Goal: Answer question/provide support: Share knowledge or assist other users

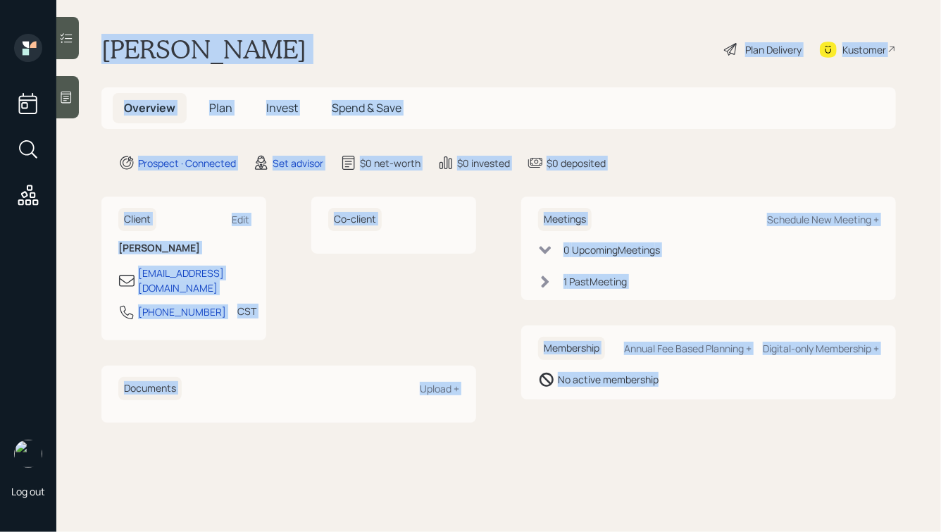
drag, startPoint x: 99, startPoint y: 46, endPoint x: 635, endPoint y: 423, distance: 656.0
click at [635, 423] on main "[PERSON_NAME] Plan Delivery Kustomer Overview Plan Invest Spend & Save Prospect…" at bounding box center [498, 266] width 885 height 532
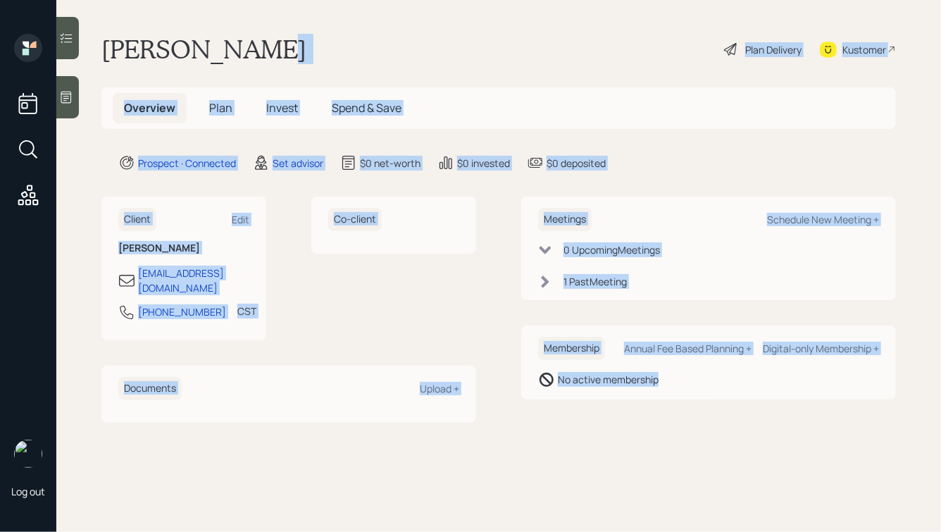
drag, startPoint x: 676, startPoint y: 409, endPoint x: 241, endPoint y: 54, distance: 562.3
click at [241, 54] on main "[PERSON_NAME] Plan Delivery Kustomer Overview Plan Invest Spend & Save Prospect…" at bounding box center [498, 266] width 885 height 532
click at [241, 54] on h1 "[PERSON_NAME]" at bounding box center [203, 49] width 205 height 31
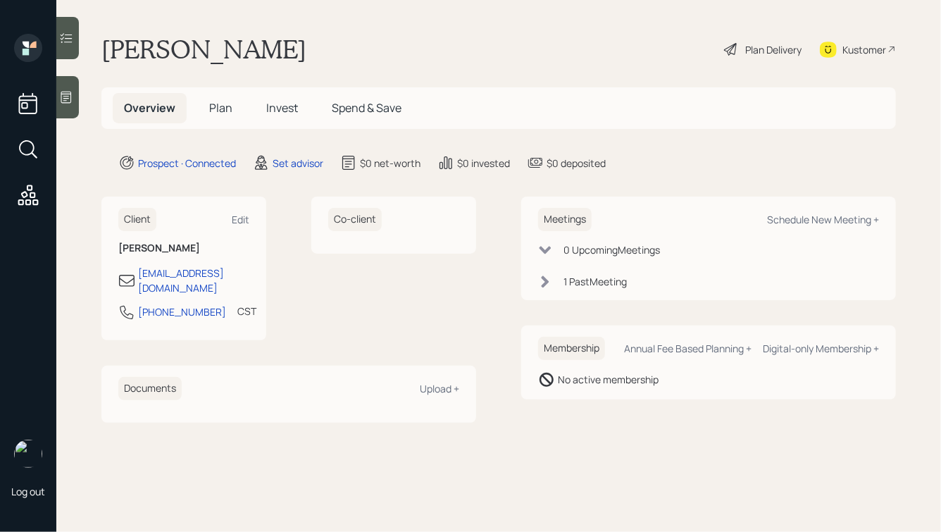
click at [63, 97] on icon at bounding box center [66, 97] width 14 height 14
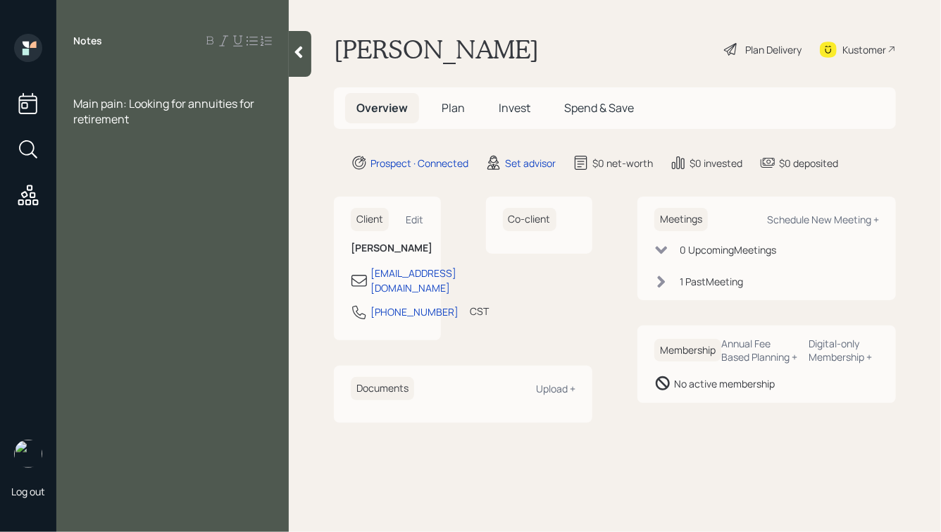
click at [97, 66] on div at bounding box center [172, 72] width 199 height 15
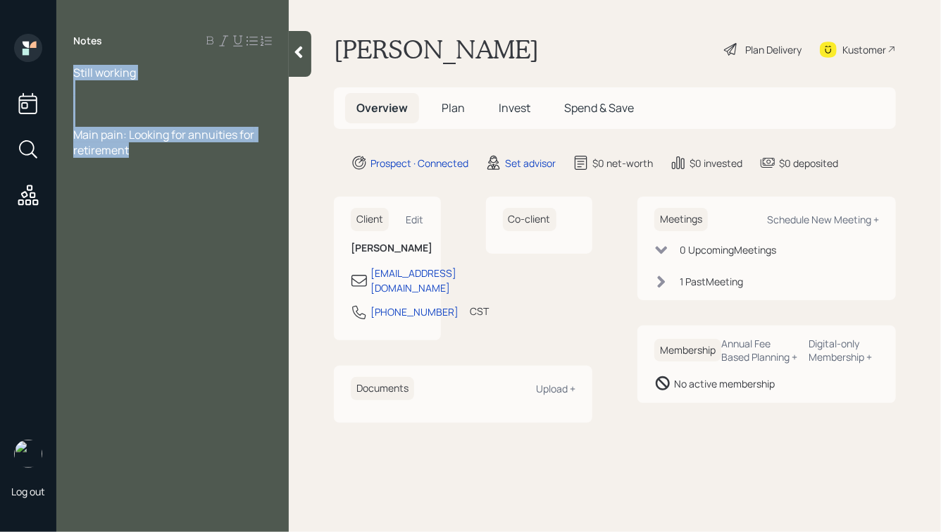
drag, startPoint x: 75, startPoint y: 73, endPoint x: 166, endPoint y: 182, distance: 142.6
click at [166, 182] on div "Notes Still working Main pain: Looking for annuities for retirement" at bounding box center [172, 274] width 232 height 481
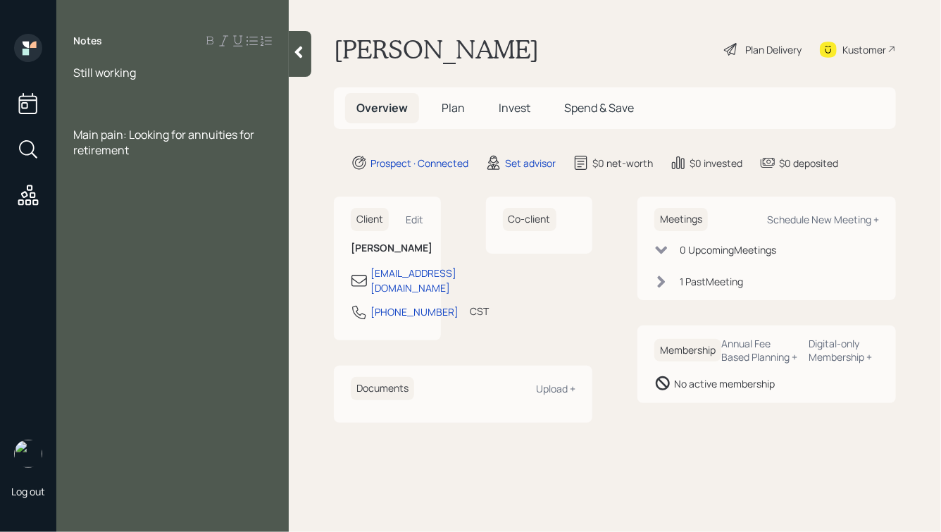
click at [166, 182] on div "Notes Still working Main pain: Looking for annuities for retirement" at bounding box center [172, 274] width 232 height 481
click at [108, 108] on div at bounding box center [172, 103] width 199 height 15
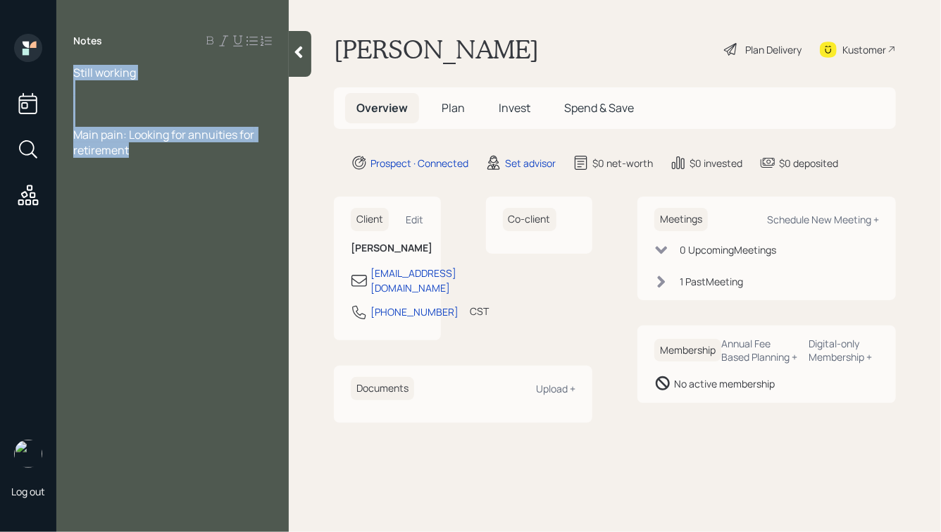
drag, startPoint x: 76, startPoint y: 72, endPoint x: 180, endPoint y: 170, distance: 143.0
click at [180, 170] on div "Notes Still working Main pain: Looking for annuities for retirement" at bounding box center [172, 274] width 232 height 481
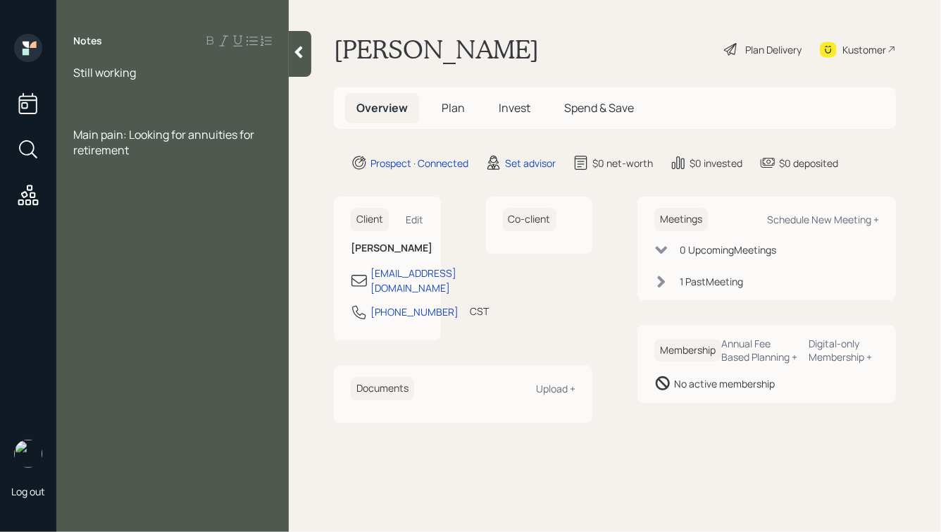
click at [180, 170] on div "Notes Still working Main pain: Looking for annuities for retirement" at bounding box center [172, 274] width 232 height 481
click at [99, 98] on div at bounding box center [172, 103] width 199 height 15
click at [144, 72] on div "Still working" at bounding box center [172, 72] width 199 height 15
click at [74, 74] on span "Still working" at bounding box center [104, 72] width 63 height 15
click at [84, 88] on div at bounding box center [172, 87] width 199 height 15
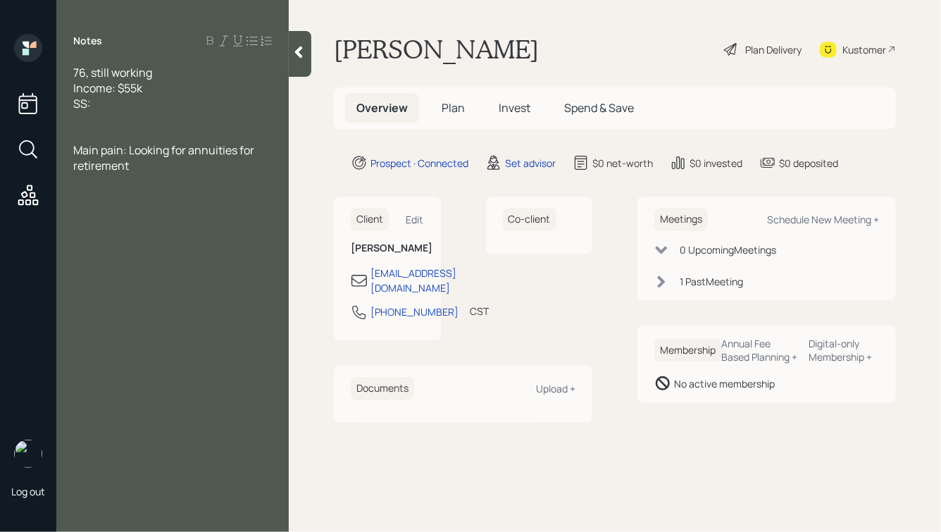
click at [73, 88] on span "Income: $55k" at bounding box center [107, 87] width 69 height 15
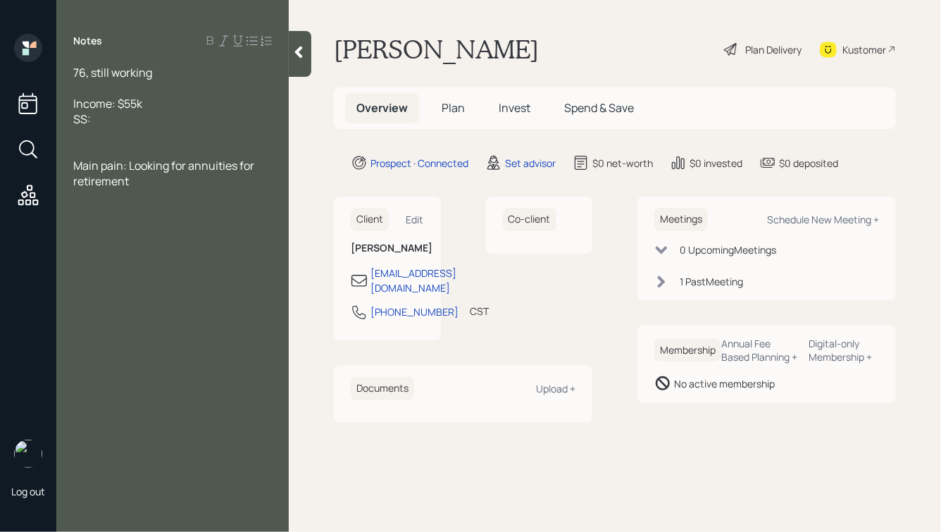
click at [106, 133] on div at bounding box center [172, 134] width 199 height 15
click at [114, 116] on div "SS:" at bounding box center [172, 118] width 199 height 15
click at [104, 135] on div at bounding box center [172, 134] width 199 height 15
click at [103, 117] on div "SS:" at bounding box center [172, 118] width 199 height 15
click at [114, 138] on div at bounding box center [172, 134] width 199 height 15
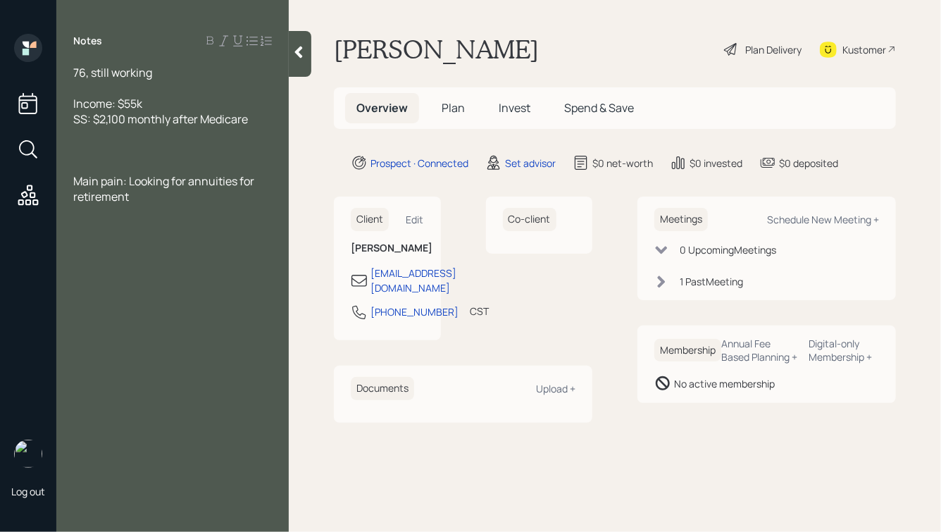
click at [115, 145] on div at bounding box center [172, 149] width 199 height 15
click at [99, 150] on div at bounding box center [172, 149] width 199 height 15
click at [118, 153] on div "Cash:" at bounding box center [172, 149] width 199 height 15
click at [120, 170] on div "401k:" at bounding box center [172, 165] width 199 height 15
click at [120, 151] on div "Cash:" at bounding box center [172, 149] width 199 height 15
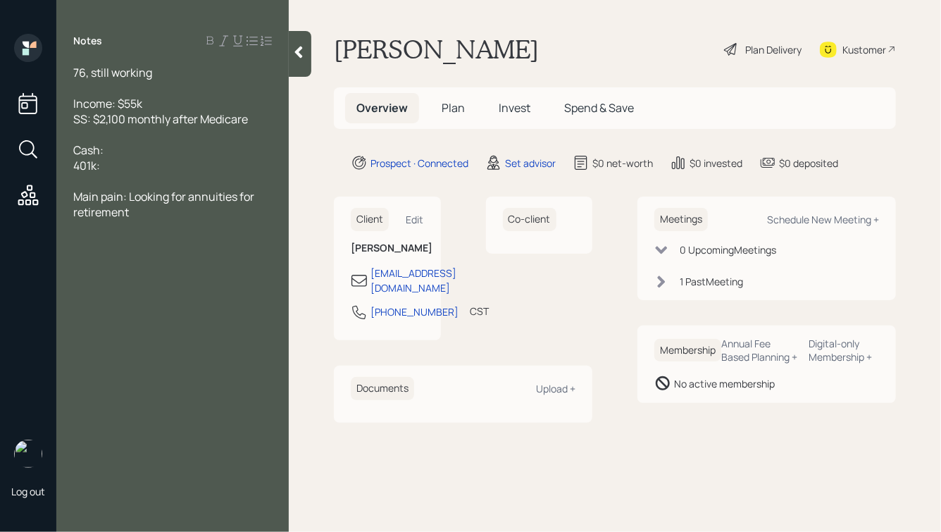
drag, startPoint x: 113, startPoint y: 168, endPoint x: 63, endPoint y: 149, distance: 53.5
click at [63, 149] on div "76, still working Income: $55k SS: $2,100 monthly after Medicare Cash: 401k: Ma…" at bounding box center [172, 142] width 232 height 155
click at [188, 171] on div "401k:" at bounding box center [172, 165] width 199 height 15
click at [118, 151] on div "Cash:" at bounding box center [172, 149] width 199 height 15
click at [171, 170] on div "401k:" at bounding box center [172, 165] width 199 height 15
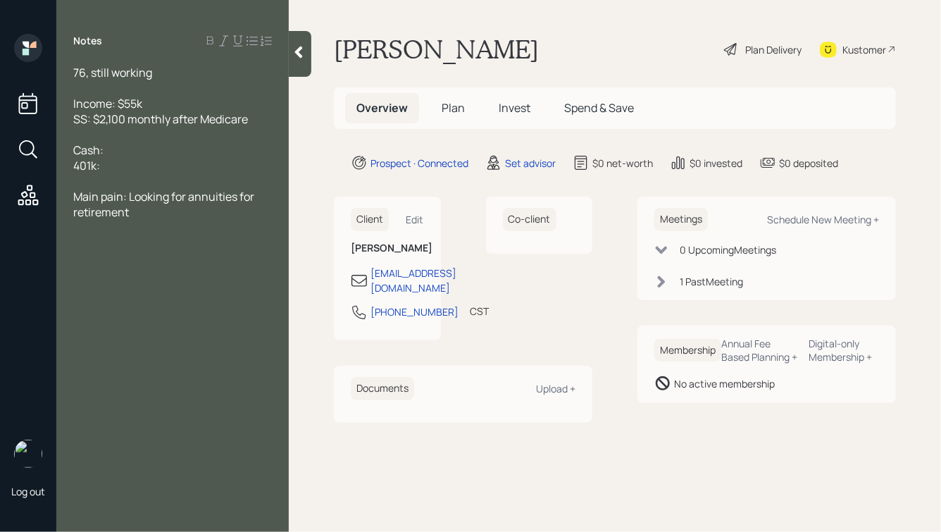
click at [307, 47] on div at bounding box center [300, 54] width 23 height 46
